Goal: Task Accomplishment & Management: Manage account settings

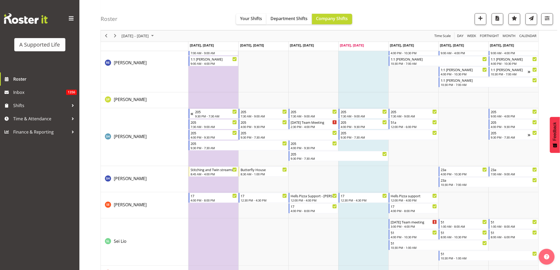
scroll to position [2501, 0]
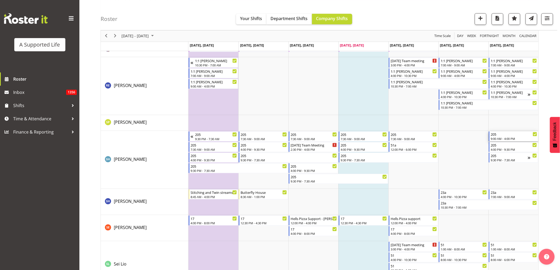
click at [510, 138] on div "9:00 AM - 4:00 PM" at bounding box center [514, 139] width 47 height 4
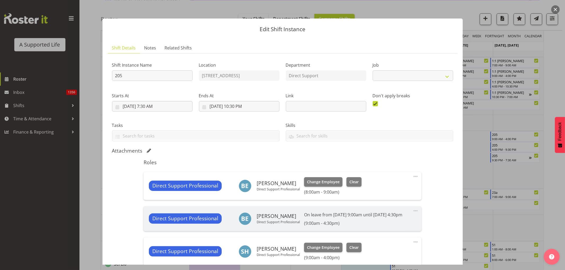
drag, startPoint x: 439, startPoint y: 164, endPoint x: 454, endPoint y: 161, distance: 15.3
click at [454, 161] on section "Shift Details Notes Related Shifts Shift Instance Name 205 Location 205 Edmonto…" at bounding box center [282, 209] width 360 height 344
select select "4112"
click at [484, 153] on div at bounding box center [282, 135] width 565 height 270
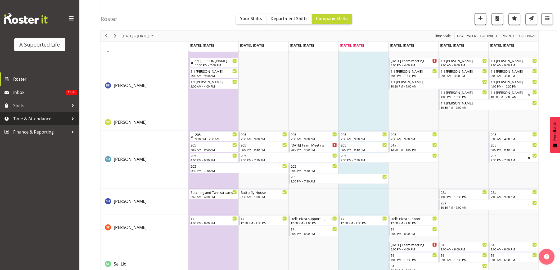
click at [33, 121] on span "Time & Attendance" at bounding box center [41, 119] width 56 height 8
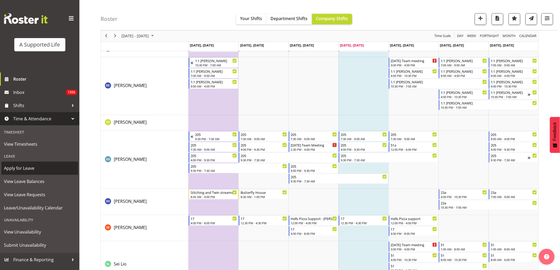
click at [30, 169] on span "Apply for Leave" at bounding box center [40, 168] width 72 height 8
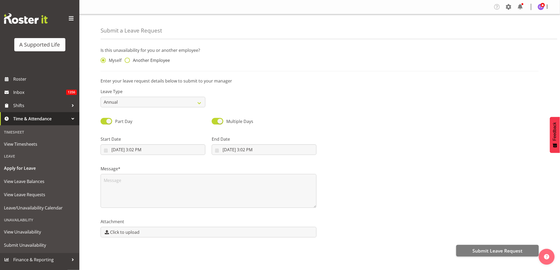
click at [125, 59] on span at bounding box center [127, 60] width 5 height 5
click at [125, 59] on input "Another Employee" at bounding box center [126, 60] width 3 height 3
radio input "true"
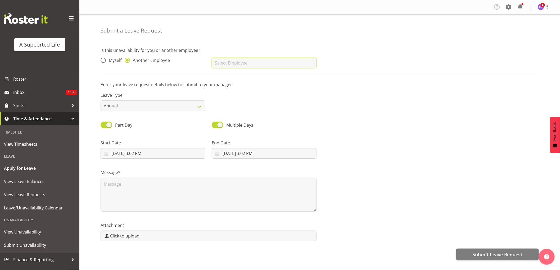
click at [229, 65] on input "text" at bounding box center [264, 63] width 105 height 11
click at [256, 77] on link "[PERSON_NAME]" at bounding box center [264, 77] width 105 height 10
type input "[PERSON_NAME]"
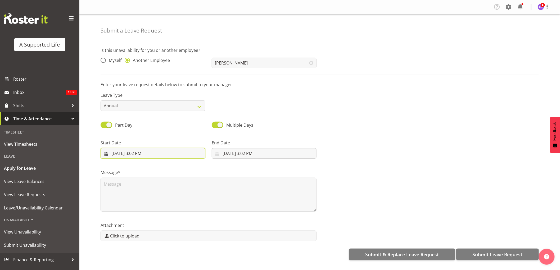
click at [176, 154] on input "9/25/2025, 3:02 PM" at bounding box center [153, 153] width 105 height 11
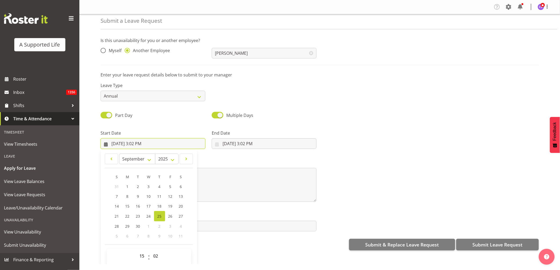
scroll to position [15, 0]
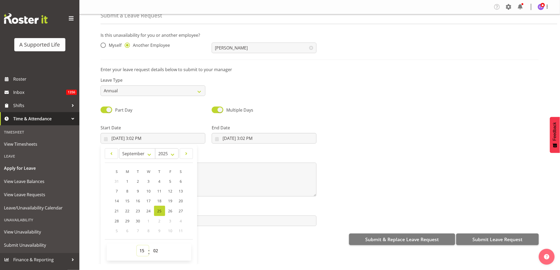
drag, startPoint x: 140, startPoint y: 251, endPoint x: 142, endPoint y: 247, distance: 4.2
click at [140, 251] on select "00 01 02 03 04 05 06 07 08 09 10 11 12 13 14 15 16 17 18 19 20 21 22 23" at bounding box center [143, 251] width 12 height 11
select select "16"
click at [137, 246] on select "00 01 02 03 04 05 06 07 08 09 10 11 12 13 14 15 16 17 18 19 20 21 22 23" at bounding box center [143, 251] width 12 height 11
type input "9/25/2025, 4:02 PM"
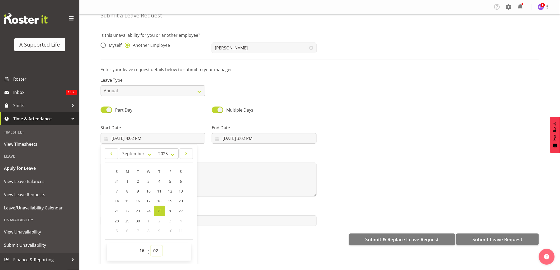
drag, startPoint x: 157, startPoint y: 252, endPoint x: 158, endPoint y: 248, distance: 4.3
click at [157, 252] on select "00 01 02 03 04 05 06 07 08 09 10 11 12 13 14 15 16 17 18 19 20 21 22 23 24 25 2…" at bounding box center [157, 251] width 12 height 11
select select "0"
click at [151, 246] on select "00 01 02 03 04 05 06 07 08 09 10 11 12 13 14 15 16 17 18 19 20 21 22 23 24 25 2…" at bounding box center [157, 251] width 12 height 11
type input "[DATE] 4:00 PM"
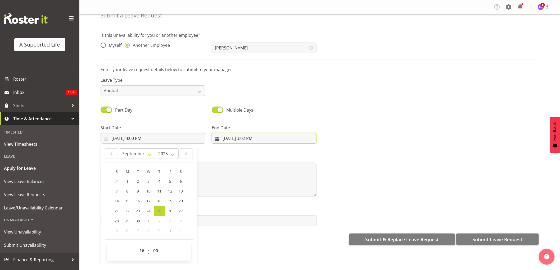
click at [244, 138] on input "9/25/2025, 3:02 PM" at bounding box center [264, 138] width 105 height 11
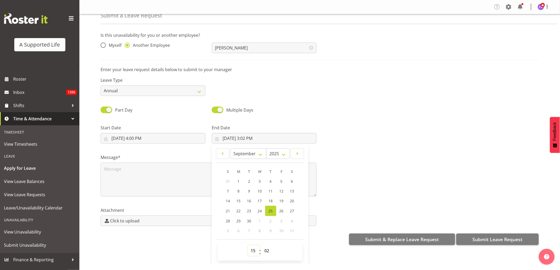
click at [254, 250] on select "00 01 02 03 04 05 06 07 08 09 10 11 12 13 14 15 16 17 18 19 20 21 22 23" at bounding box center [254, 251] width 12 height 11
select select "9"
click at [248, 246] on select "00 01 02 03 04 05 06 07 08 09 10 11 12 13 14 15 16 17 18 19 20 21 22 23" at bounding box center [254, 251] width 12 height 11
type input "9/25/2025, 9:02 AM"
click at [267, 253] on select "00 01 02 03 04 05 06 07 08 09 10 11 12 13 14 15 16 17 18 19 20 21 22 23 24 25 2…" at bounding box center [268, 251] width 12 height 11
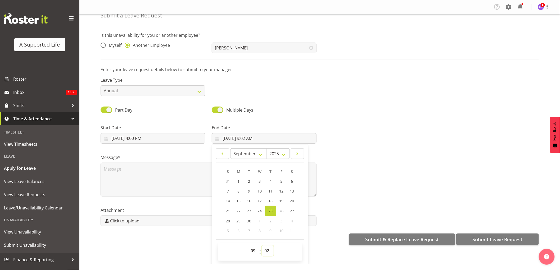
select select "0"
click at [262, 246] on select "00 01 02 03 04 05 06 07 08 09 10 11 12 13 14 15 16 17 18 19 20 21 22 23 24 25 2…" at bounding box center [268, 251] width 12 height 11
click at [237, 223] on span "29" at bounding box center [239, 221] width 4 height 5
type input "9/29/2025, 9:00 AM"
click at [126, 172] on textarea at bounding box center [209, 180] width 216 height 34
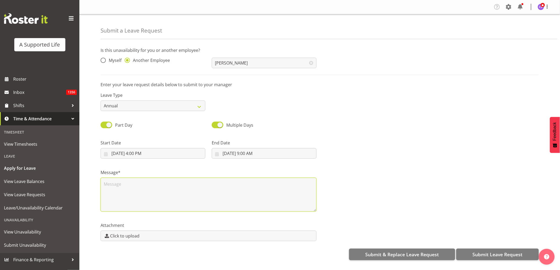
scroll to position [0, 0]
type textarea "Sick"
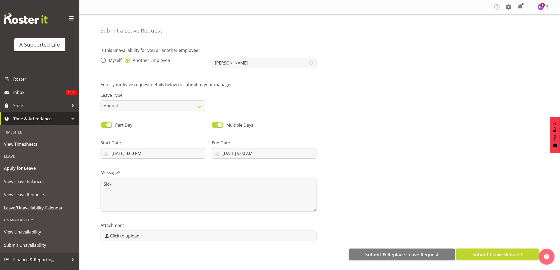
click at [485, 255] on span "Submit Leave Request" at bounding box center [498, 254] width 50 height 7
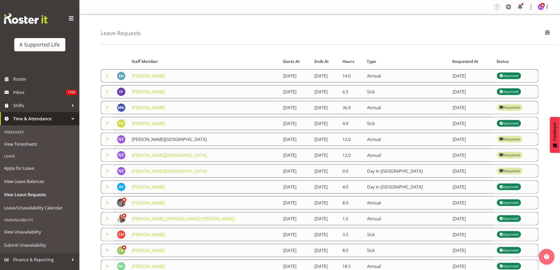
click at [147, 141] on link "[PERSON_NAME][GEOGRAPHIC_DATA]" at bounding box center [169, 140] width 75 height 6
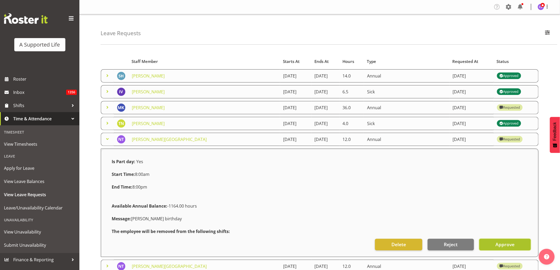
click at [514, 246] on span "Approve" at bounding box center [505, 244] width 19 height 7
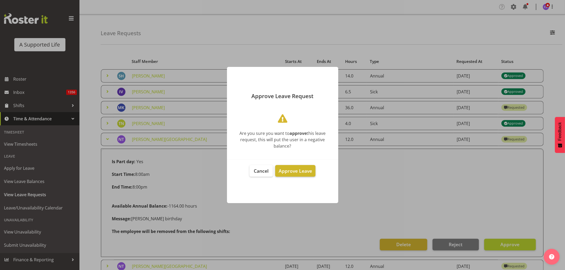
click at [294, 172] on span "Approve Leave" at bounding box center [295, 171] width 33 height 6
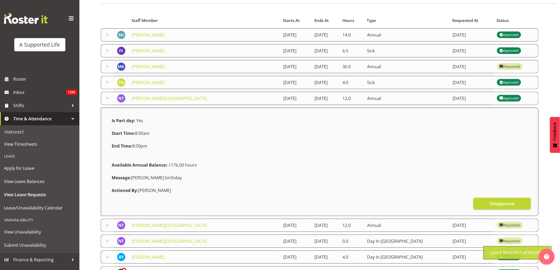
scroll to position [118, 0]
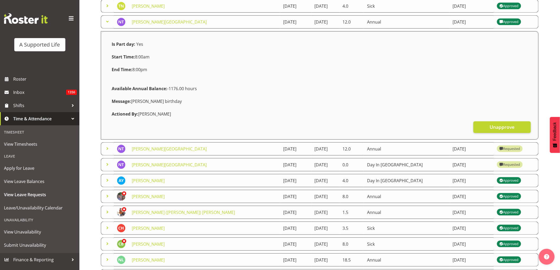
click at [149, 153] on td "[PERSON_NAME][GEOGRAPHIC_DATA]" at bounding box center [204, 148] width 151 height 13
click at [151, 150] on link "[PERSON_NAME][GEOGRAPHIC_DATA]" at bounding box center [169, 149] width 75 height 6
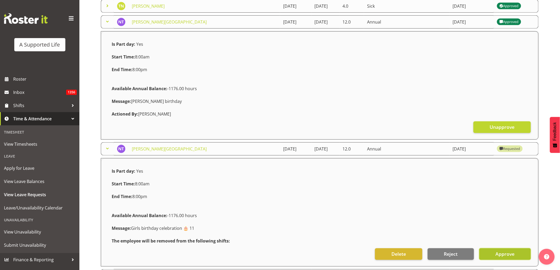
click at [515, 257] on button "Approve" at bounding box center [506, 255] width 52 height 12
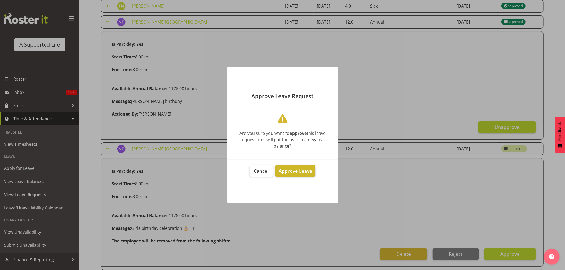
click at [292, 173] on span "Approve Leave" at bounding box center [295, 171] width 33 height 6
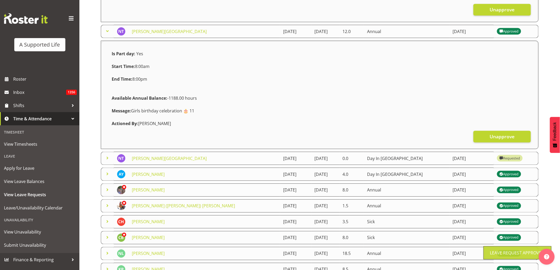
scroll to position [265, 0]
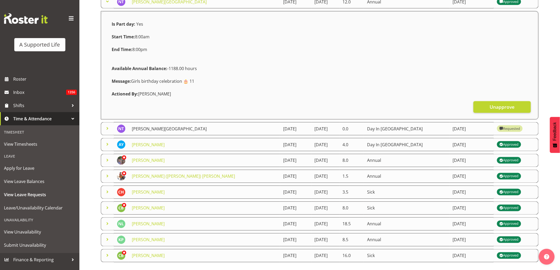
click at [148, 131] on link "[PERSON_NAME][GEOGRAPHIC_DATA]" at bounding box center [169, 129] width 75 height 6
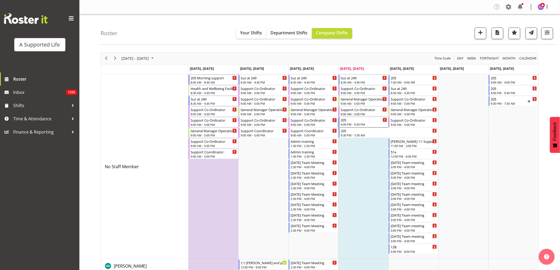
click at [360, 122] on div "205" at bounding box center [364, 119] width 47 height 5
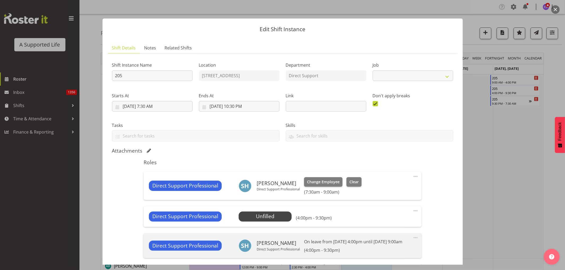
select select "4112"
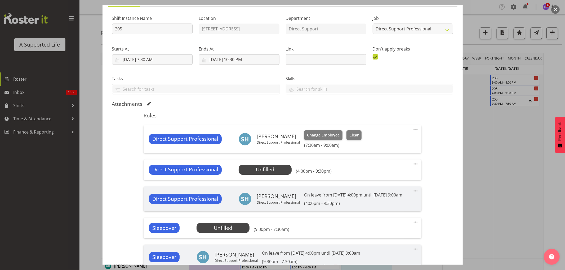
scroll to position [118, 0]
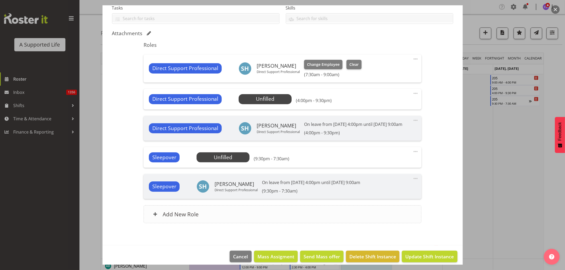
click at [278, 219] on div "Add New Role" at bounding box center [283, 214] width 278 height 18
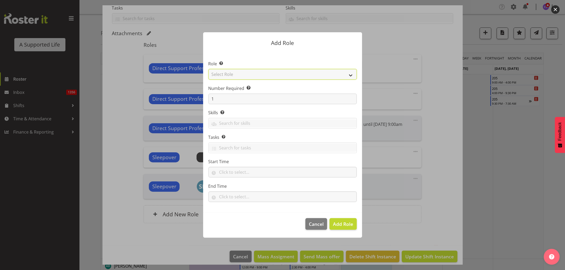
click at [250, 75] on select "Select Role Accounts and Payroll Admin Support Aspirations & Support Facilitato…" at bounding box center [282, 74] width 148 height 11
select select "519"
click at [208, 69] on select "Select Role Accounts and Payroll Admin Support Aspirations & Support Facilitato…" at bounding box center [282, 74] width 148 height 11
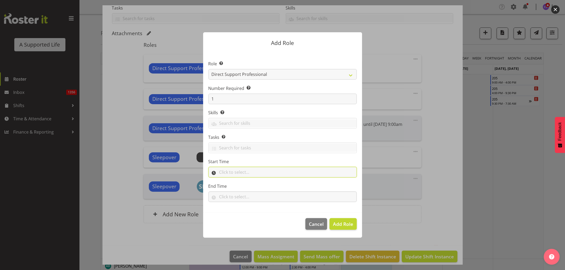
click at [260, 171] on input "text" at bounding box center [282, 172] width 148 height 11
click at [244, 187] on select "00 00 01 02 03 04 05 06 07 08 09 10 11 12 13 14 15 16 17 18 19 20 21 22 23" at bounding box center [245, 186] width 12 height 11
select select "16"
click at [239, 181] on select "00 00 01 02 03 04 05 06 07 08 09 10 11 12 13 14 15 16 17 18 19 20 21 22 23" at bounding box center [245, 186] width 12 height 11
click at [258, 187] on select "00 00 01 02 03 04 05 06 07 08 09 10 11 12 13 14 15 16 17 18 19 20 21 22 23 24 2…" at bounding box center [258, 186] width 12 height 11
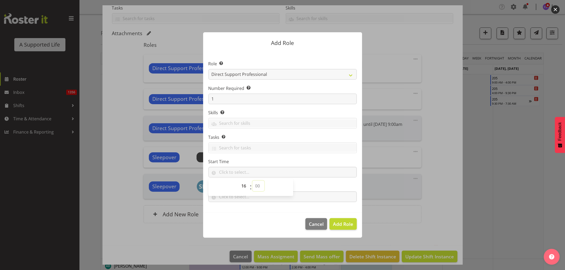
select select "0"
click at [252, 181] on select "00 00 01 02 03 04 05 06 07 08 09 10 11 12 13 14 15 16 17 18 19 20 21 22 23 24 2…" at bounding box center [258, 186] width 12 height 11
type input "16:00"
click at [261, 198] on input "text" at bounding box center [282, 197] width 148 height 11
click at [242, 211] on select "00 00 01 02 03 04 05 06 07 08 09 10 11 12 13 14 15 16 17 18 19 20 21 22 23" at bounding box center [245, 210] width 12 height 11
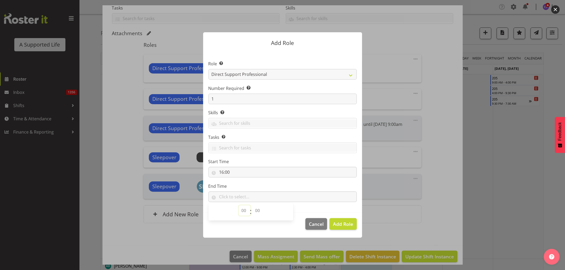
select select "17"
click at [239, 205] on select "00 00 01 02 03 04 05 06 07 08 09 10 11 12 13 14 15 16 17 18 19 20 21 22 23" at bounding box center [245, 210] width 12 height 11
click at [256, 213] on select "00 00 01 02 03 04 05 06 07 08 09 10 11 12 13 14 15 16 17 18 19 20 21 22 23 24 2…" at bounding box center [258, 210] width 12 height 11
select select "0"
click at [252, 205] on select "00 00 01 02 03 04 05 06 07 08 09 10 11 12 13 14 15 16 17 18 19 20 21 22 23 24 2…" at bounding box center [258, 210] width 12 height 11
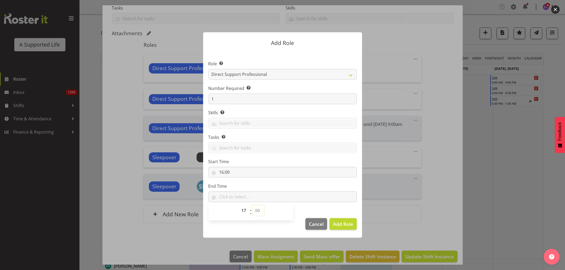
type input "17:00"
click at [342, 227] on span "Add Role" at bounding box center [343, 224] width 20 height 7
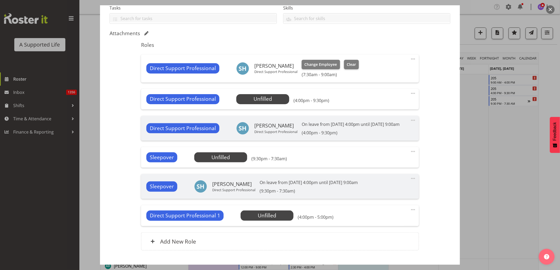
click at [410, 91] on span at bounding box center [413, 93] width 6 height 6
click at [390, 102] on link "Edit" at bounding box center [391, 105] width 51 height 10
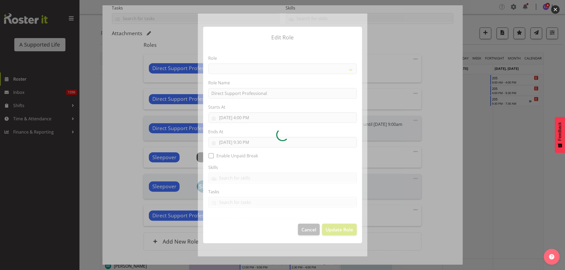
click at [242, 116] on div at bounding box center [282, 135] width 169 height 243
select select "519"
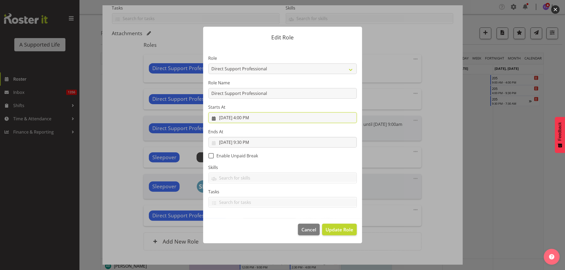
click at [248, 118] on input "[DATE] 4:00 PM" at bounding box center [282, 118] width 148 height 11
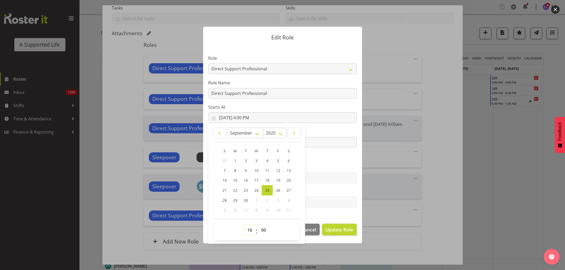
click at [248, 230] on select "00 01 02 03 04 05 06 07 08 09 10 11 12 13 14 15 16 17 18 19 20 21 22 23" at bounding box center [250, 230] width 12 height 11
select select "17"
click at [244, 225] on select "00 01 02 03 04 05 06 07 08 09 10 11 12 13 14 15 16 17 18 19 20 21 22 23" at bounding box center [250, 230] width 12 height 11
type input "[DATE] 5:00 PM"
click at [327, 228] on span "Update Role" at bounding box center [339, 229] width 28 height 7
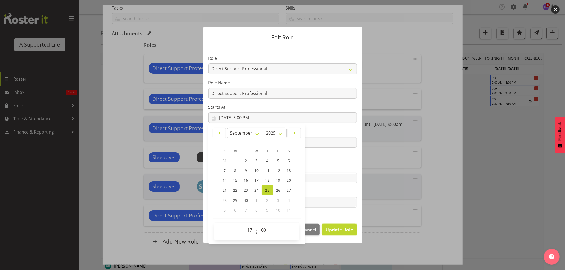
select select
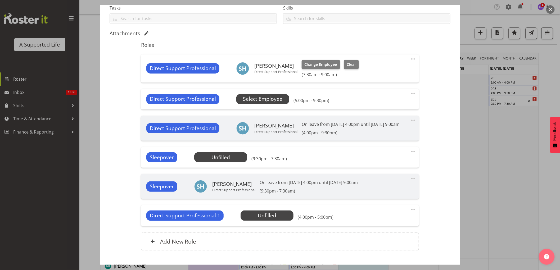
click at [258, 99] on span "Select Employee" at bounding box center [262, 99] width 39 height 8
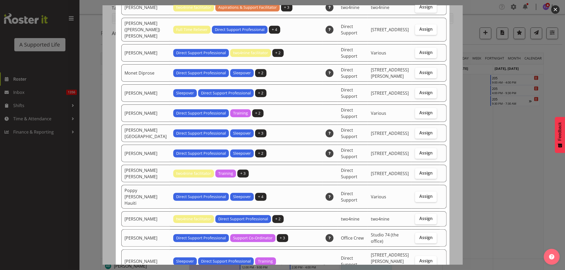
scroll to position [1089, 0]
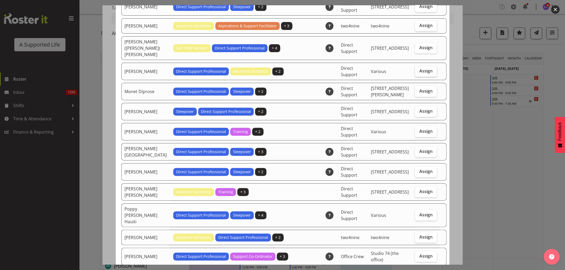
click at [421, 66] on label "Assign" at bounding box center [426, 71] width 22 height 11
click at [418, 69] on input "Assign" at bounding box center [416, 70] width 3 height 3
checkbox input "true"
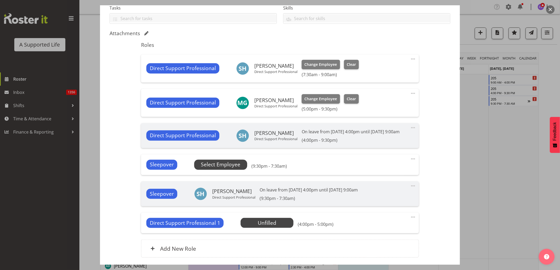
click at [218, 169] on span "Select Employee" at bounding box center [220, 165] width 39 height 8
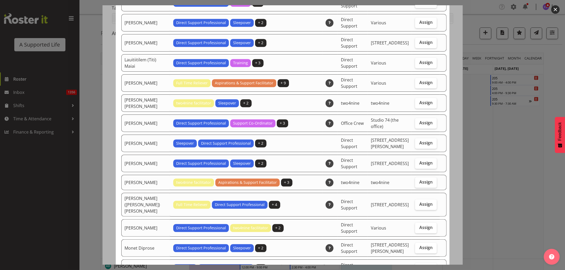
scroll to position [912, 0]
click at [423, 225] on span "Assign" at bounding box center [425, 227] width 13 height 5
click at [418, 226] on input "Assign" at bounding box center [416, 227] width 3 height 3
checkbox input "true"
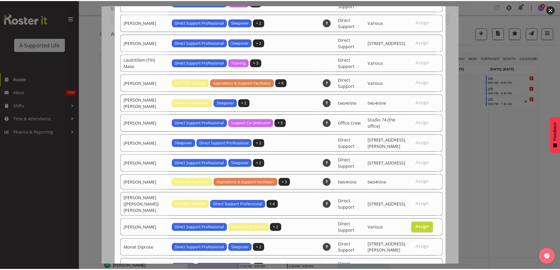
scroll to position [1491, 0]
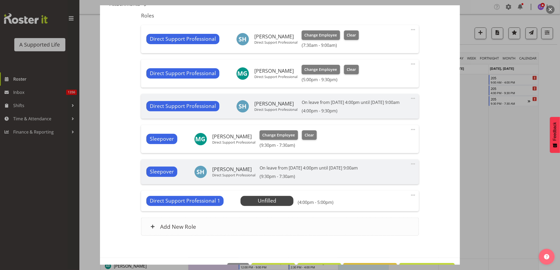
scroll to position [171, 0]
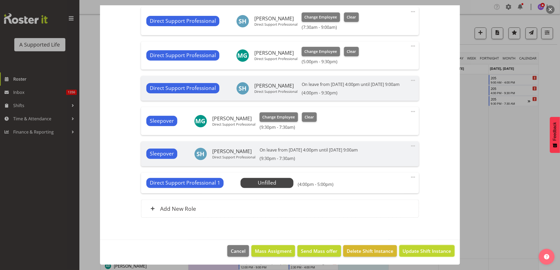
click at [413, 252] on span "Update Shift Instance" at bounding box center [427, 251] width 48 height 7
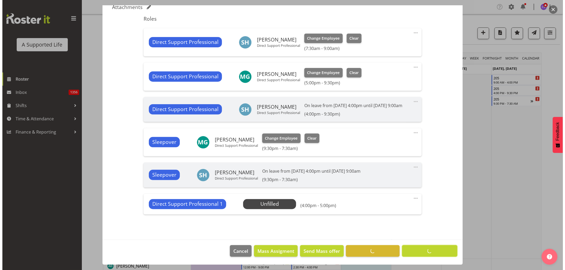
scroll to position [150, 0]
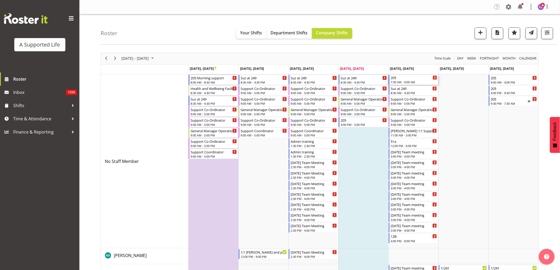
click at [406, 79] on div "205" at bounding box center [414, 77] width 47 height 5
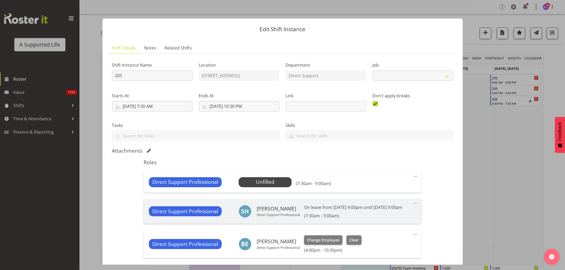
select select "4112"
click at [273, 182] on span "Select Employee" at bounding box center [264, 182] width 39 height 8
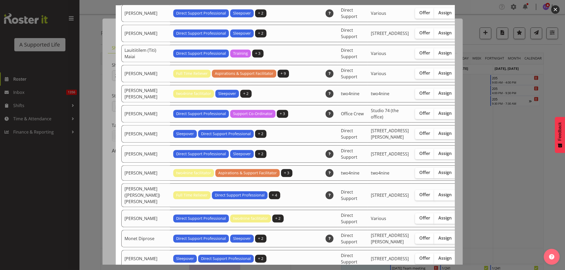
scroll to position [971, 0]
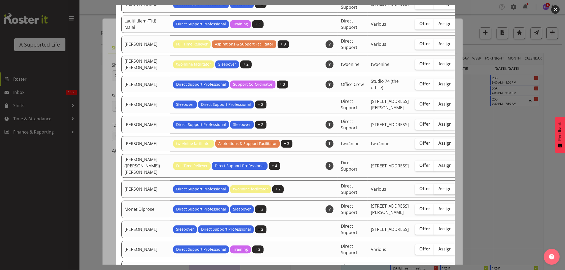
click at [438, 191] on span "Assign" at bounding box center [444, 188] width 13 height 5
click at [434, 191] on input "Assign" at bounding box center [435, 188] width 3 height 3
checkbox input "true"
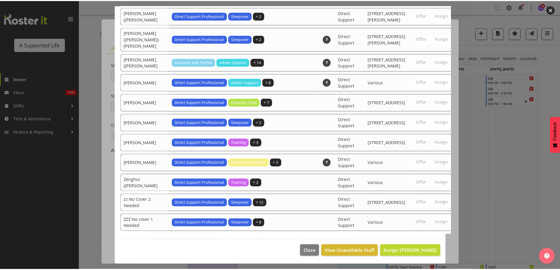
scroll to position [1640, 0]
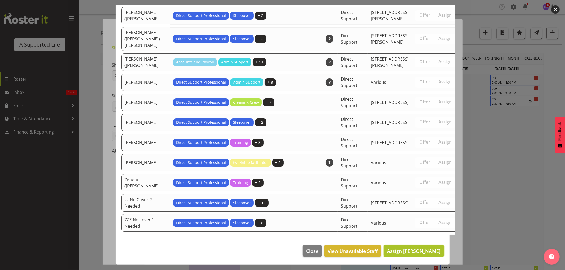
click at [426, 250] on span "Assign [PERSON_NAME]" at bounding box center [413, 251] width 53 height 6
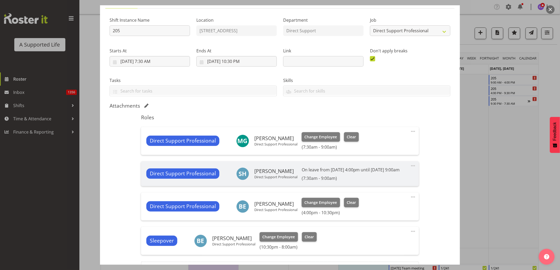
scroll to position [113, 0]
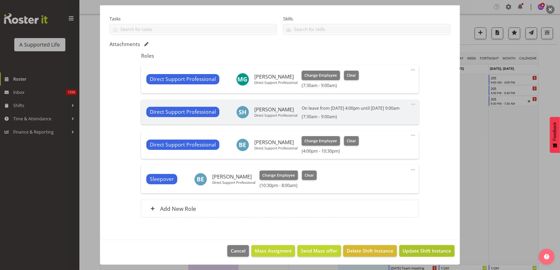
click at [427, 251] on span "Update Shift Instance" at bounding box center [427, 251] width 48 height 7
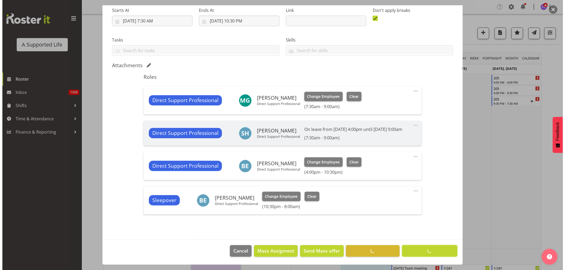
scroll to position [92, 0]
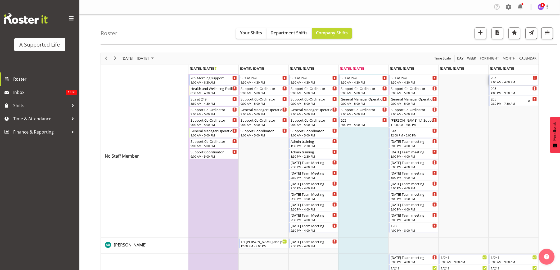
click at [521, 80] on div "205 9:00 AM - 4:00 PM" at bounding box center [514, 80] width 47 height 10
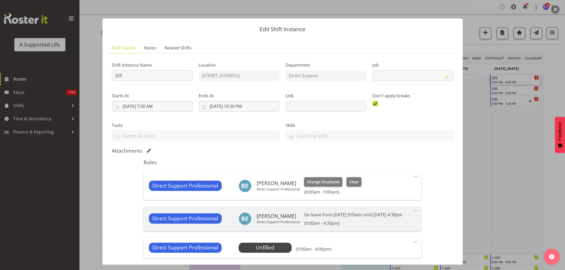
select select "4112"
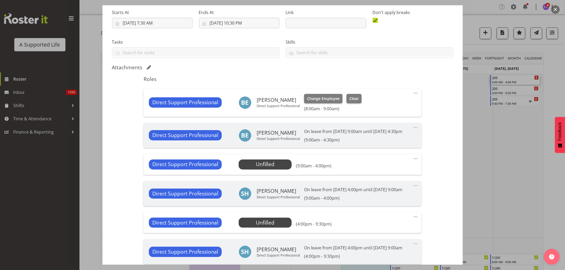
scroll to position [88, 0]
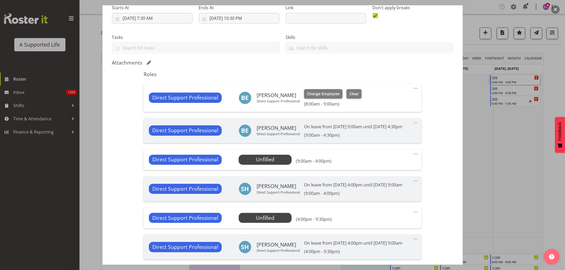
click at [270, 170] on div "Direct Support Professional Unfilled Select Employee (9:00am - 4:00pm) Edit Cov…" at bounding box center [283, 160] width 278 height 21
click at [265, 164] on span "Select Employee" at bounding box center [264, 160] width 39 height 8
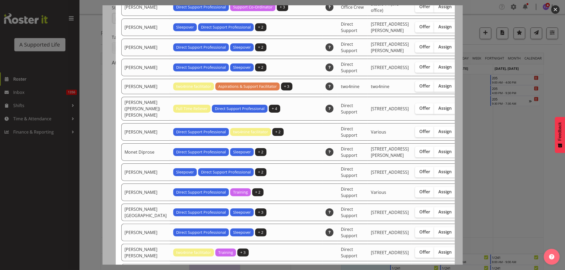
scroll to position [1059, 0]
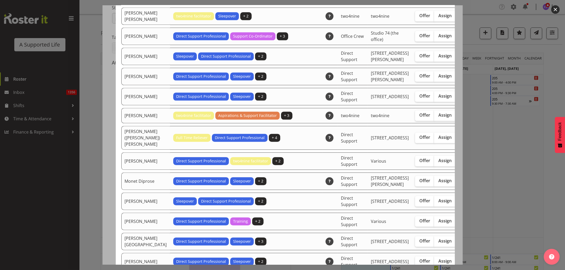
drag, startPoint x: 418, startPoint y: 214, endPoint x: 436, endPoint y: 203, distance: 21.2
click at [438, 163] on span "Assign" at bounding box center [444, 160] width 13 height 5
click at [434, 163] on input "Assign" at bounding box center [435, 160] width 3 height 3
checkbox input "true"
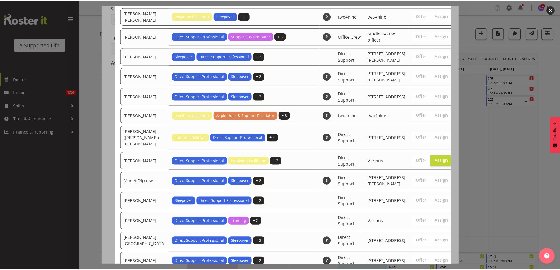
scroll to position [1674, 0]
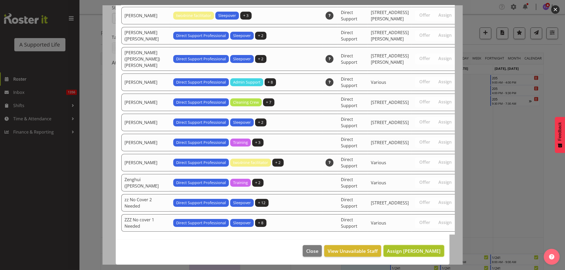
click at [432, 251] on span "Assign [PERSON_NAME]" at bounding box center [413, 251] width 53 height 6
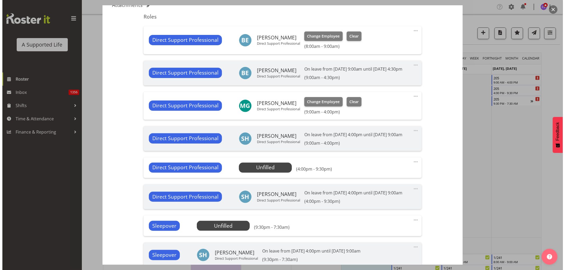
scroll to position [147, 0]
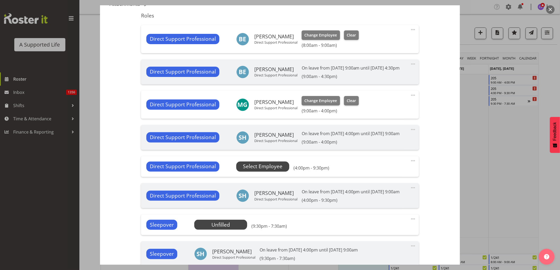
click at [266, 171] on span "Select Employee" at bounding box center [262, 167] width 39 height 8
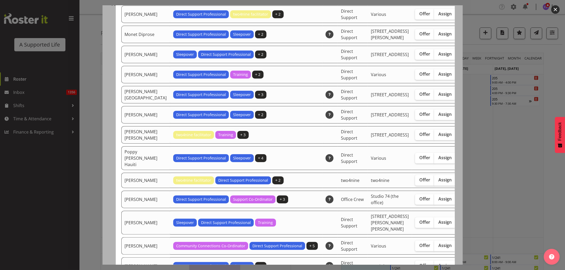
scroll to position [1177, 0]
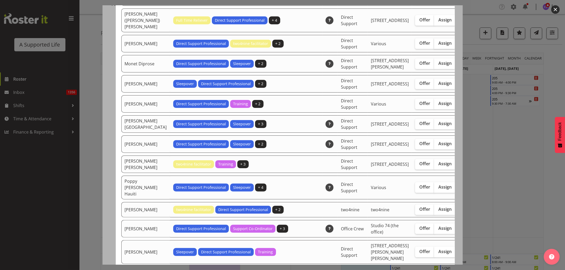
click at [438, 46] on span "Assign" at bounding box center [444, 43] width 13 height 5
click at [434, 45] on input "Assign" at bounding box center [435, 43] width 3 height 3
checkbox input "true"
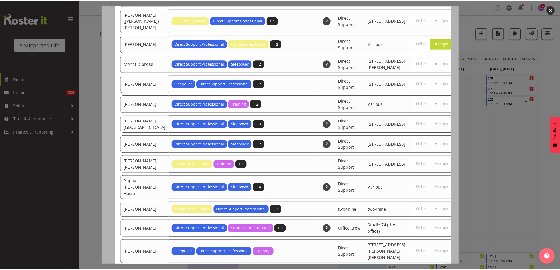
scroll to position [1695, 0]
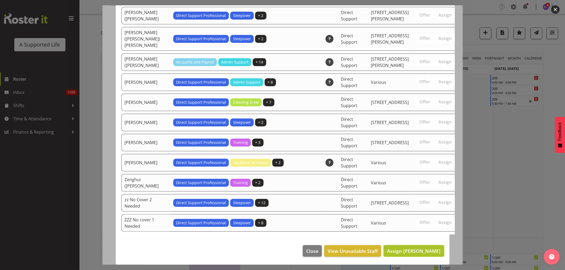
click at [411, 253] on span "Assign [PERSON_NAME]" at bounding box center [413, 251] width 53 height 6
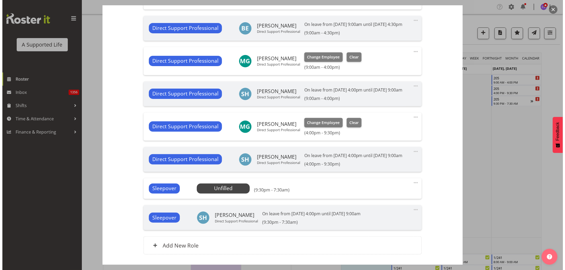
scroll to position [235, 0]
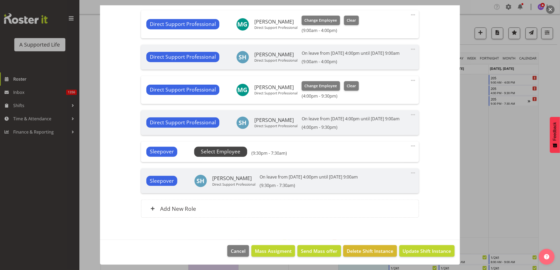
click at [209, 156] on span "Select Employee" at bounding box center [220, 152] width 39 height 8
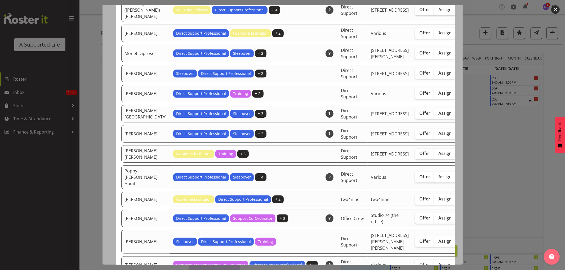
scroll to position [1177, 0]
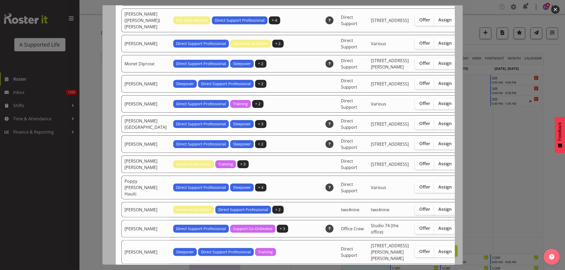
drag, startPoint x: 418, startPoint y: 104, endPoint x: 424, endPoint y: 109, distance: 8.6
click at [438, 46] on span "Assign" at bounding box center [444, 43] width 13 height 5
click at [434, 45] on input "Assign" at bounding box center [435, 43] width 3 height 3
checkbox input "true"
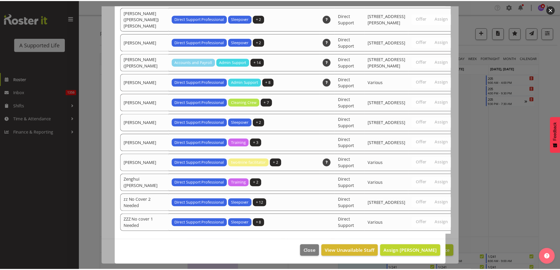
scroll to position [1727, 0]
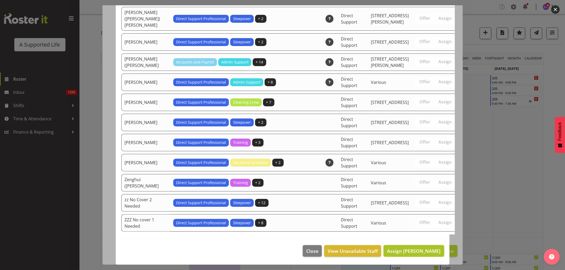
click at [416, 252] on span "Assign [PERSON_NAME]" at bounding box center [413, 251] width 53 height 6
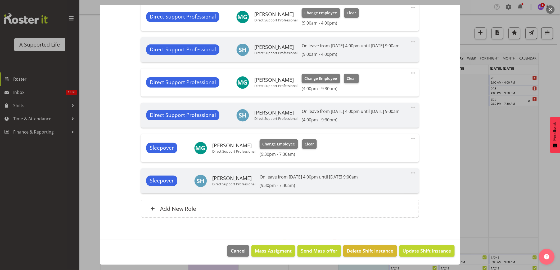
scroll to position [254, 0]
click at [434, 252] on span "Update Shift Instance" at bounding box center [427, 251] width 48 height 7
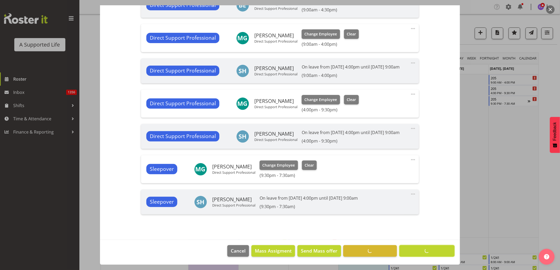
scroll to position [233, 0]
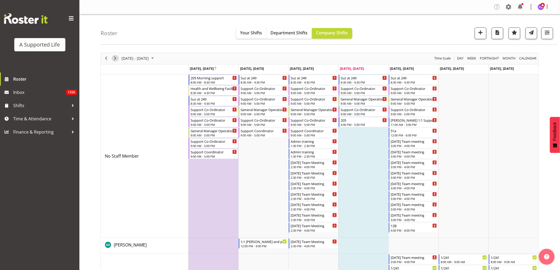
click at [116, 59] on span "Next" at bounding box center [115, 58] width 6 height 7
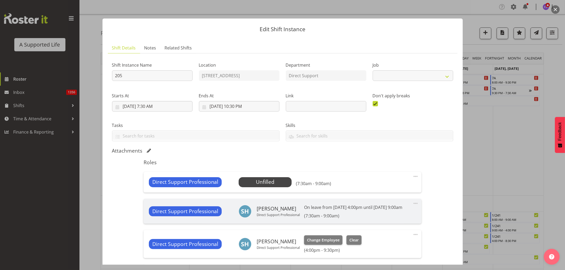
select select "4112"
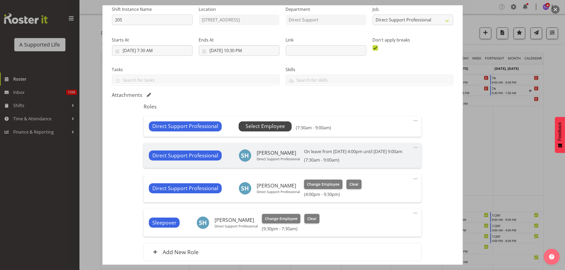
scroll to position [59, 0]
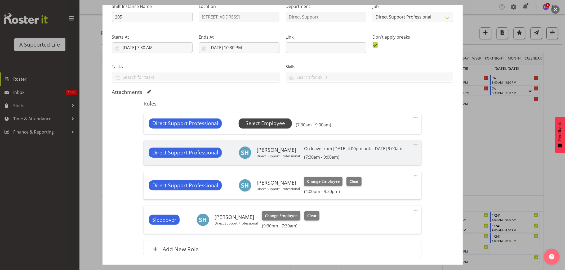
click at [280, 125] on span "Select Employee" at bounding box center [264, 124] width 39 height 8
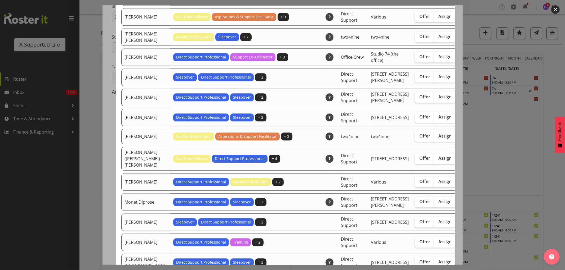
scroll to position [1059, 0]
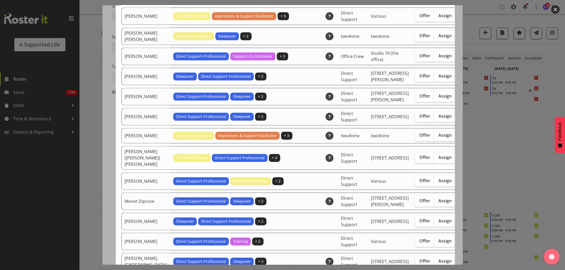
drag, startPoint x: 425, startPoint y: 242, endPoint x: 436, endPoint y: 231, distance: 15.7
click at [438, 184] on span "Assign" at bounding box center [444, 180] width 13 height 5
click at [434, 183] on input "Assign" at bounding box center [435, 180] width 3 height 3
checkbox input "true"
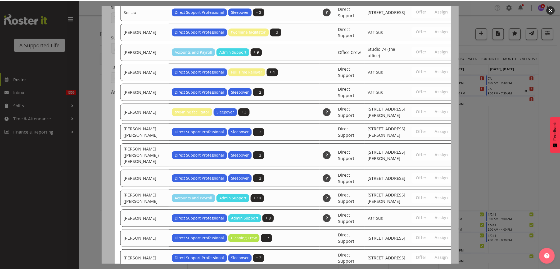
scroll to position [1748, 0]
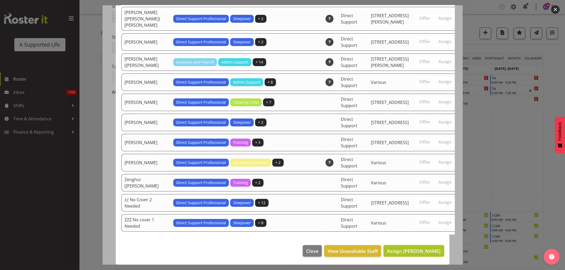
click at [423, 251] on span "Assign [PERSON_NAME]" at bounding box center [413, 251] width 53 height 6
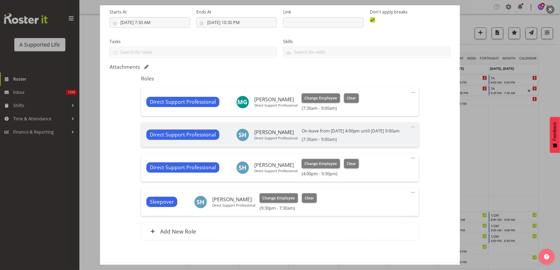
scroll to position [113, 0]
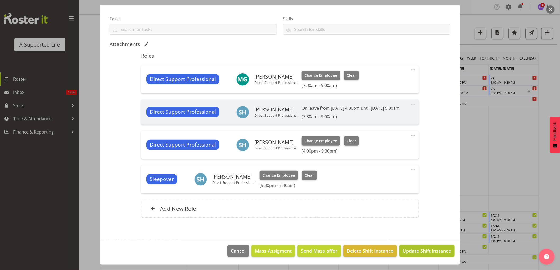
click at [432, 254] on span "Update Shift Instance" at bounding box center [427, 251] width 48 height 7
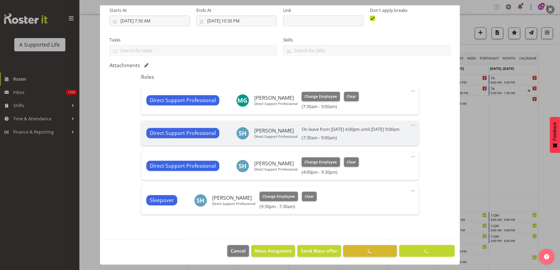
scroll to position [92, 0]
